Goal: Use online tool/utility: Utilize a website feature to perform a specific function

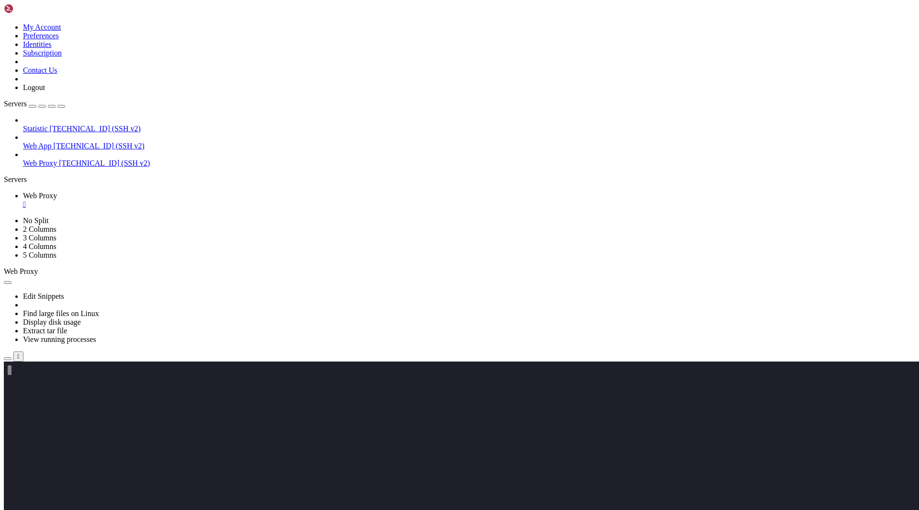
scroll to position [277, 0]
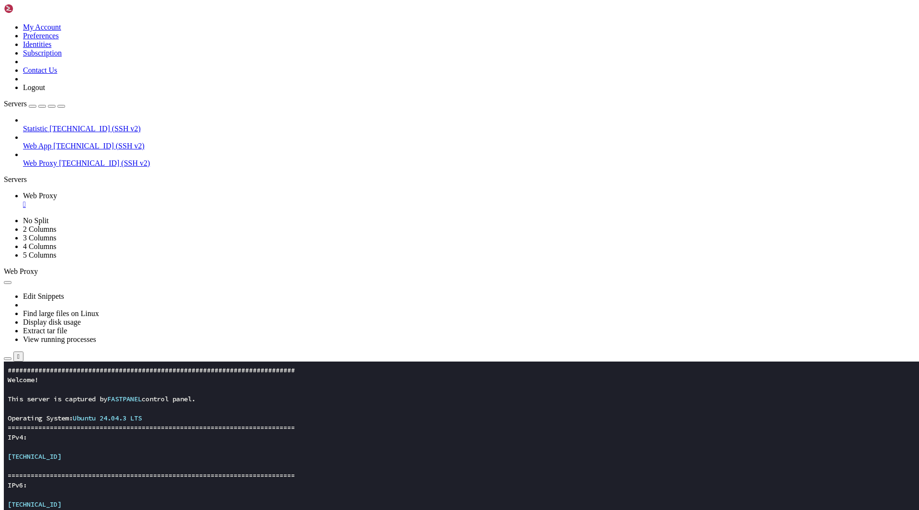
click at [302, 453] on x-row "[TECHNICAL_ID]" at bounding box center [403, 456] width 790 height 10
click at [270, 444] on x-row at bounding box center [403, 447] width 790 height 10
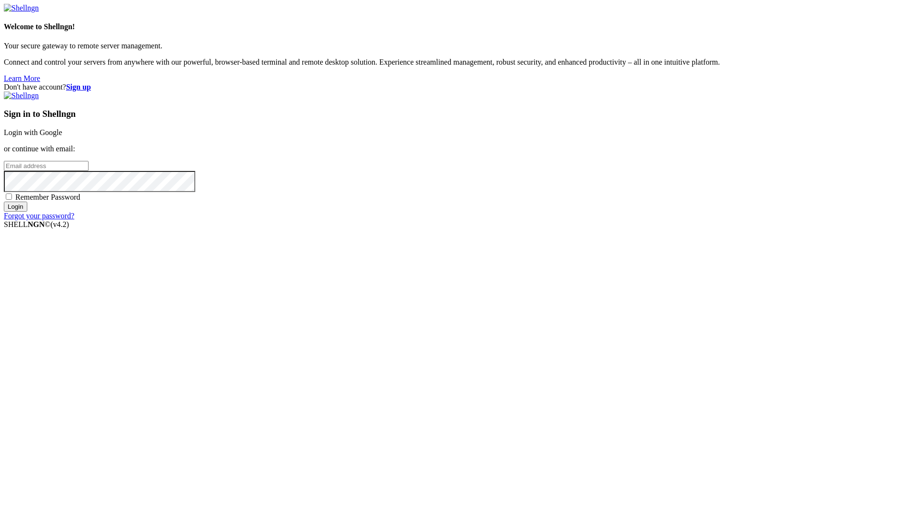
type input "[EMAIL_ADDRESS][DOMAIN_NAME]"
click at [80, 201] on span "Remember Password" at bounding box center [47, 197] width 65 height 8
click at [12, 200] on input "Remember Password" at bounding box center [9, 196] width 6 height 6
checkbox input "true"
click at [27, 211] on input "Login" at bounding box center [15, 206] width 23 height 10
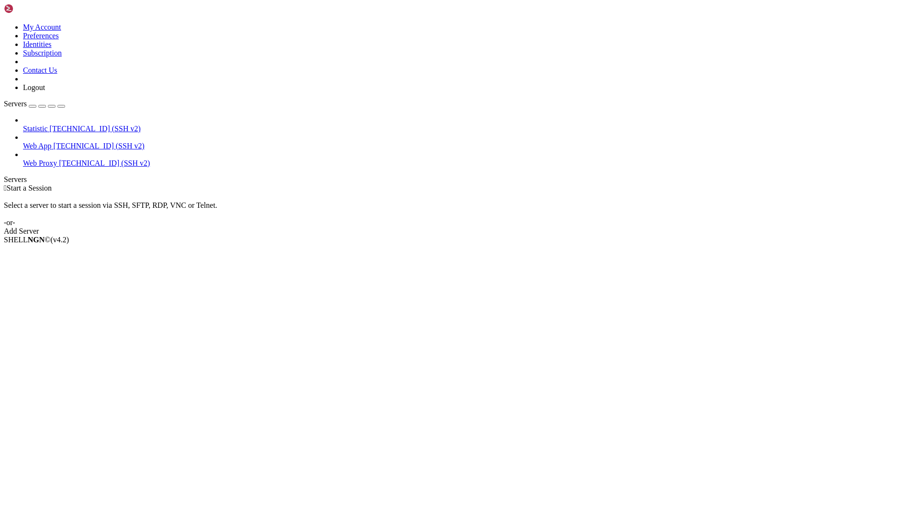
click at [74, 159] on span "[TECHNICAL_ID] (SSH v2)" at bounding box center [104, 163] width 91 height 8
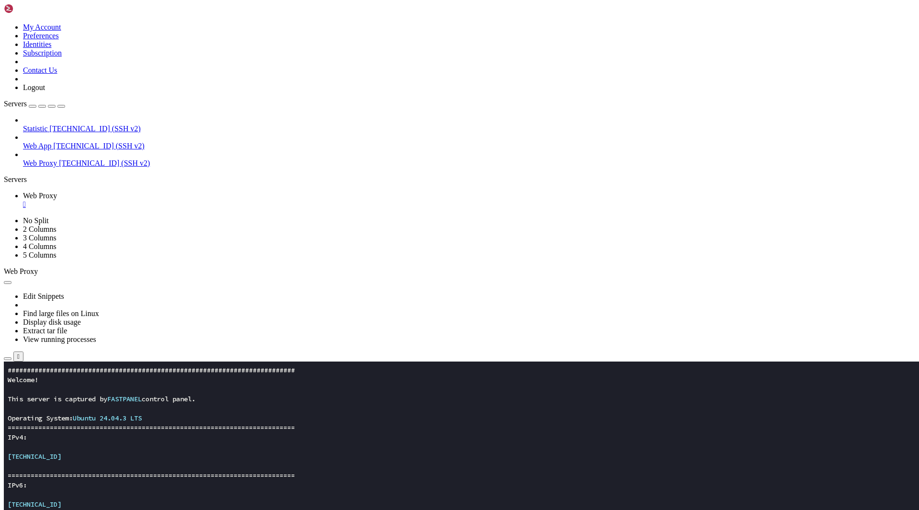
scroll to position [277, 0]
click at [294, 475] on x-row "===========================================================================" at bounding box center [403, 475] width 790 height 10
click at [344, 505] on x-row "[TECHNICAL_ID]" at bounding box center [403, 504] width 790 height 10
click at [364, 450] on x-row at bounding box center [403, 447] width 790 height 10
click at [339, 503] on x-row "[TECHNICAL_ID]" at bounding box center [403, 504] width 790 height 10
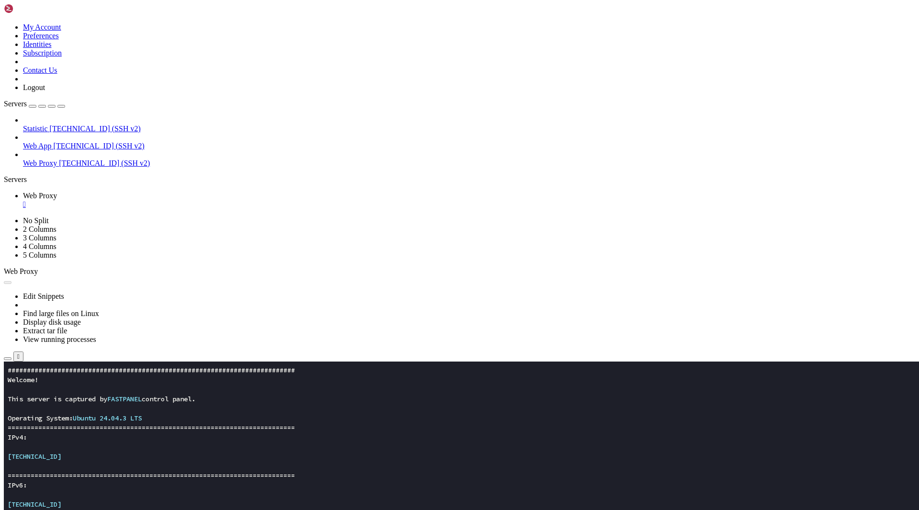
click at [42, 389] on button "Reconnect" at bounding box center [23, 394] width 38 height 10
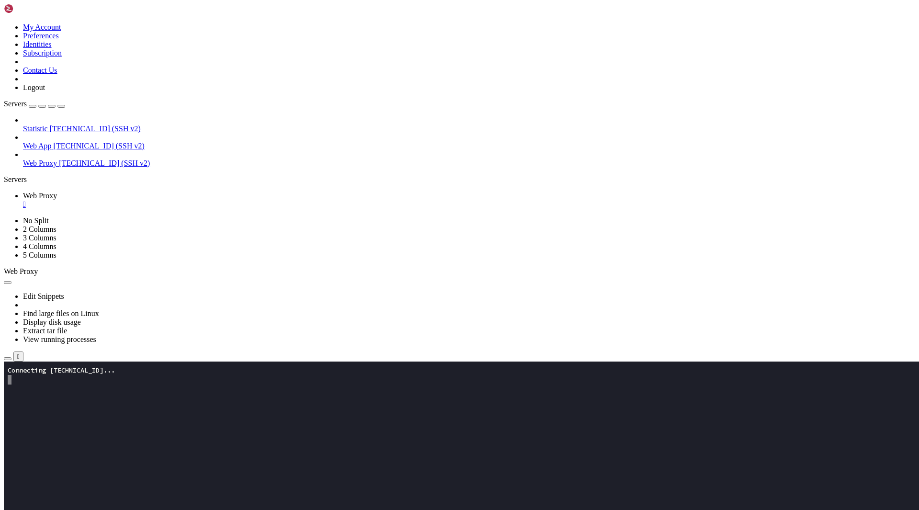
scroll to position [756, 0]
